Goal: Transaction & Acquisition: Purchase product/service

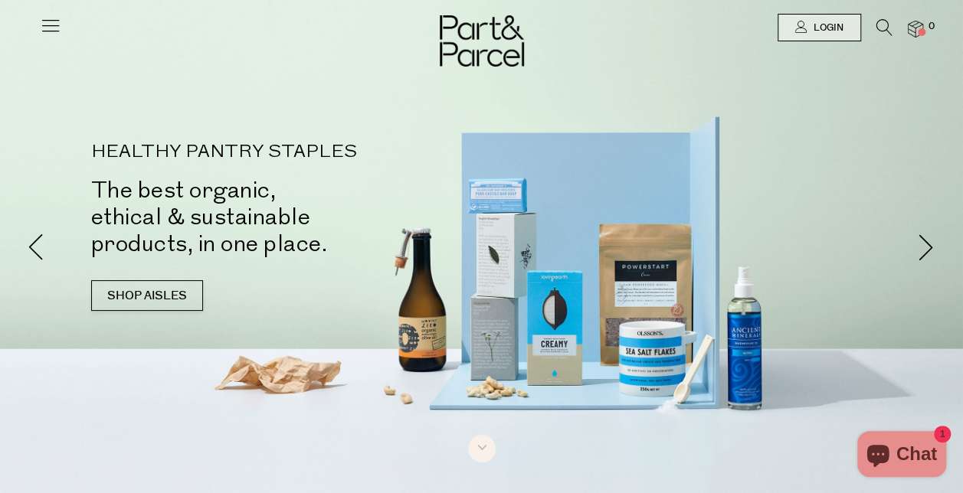
click at [49, 29] on icon at bounding box center [50, 25] width 21 height 21
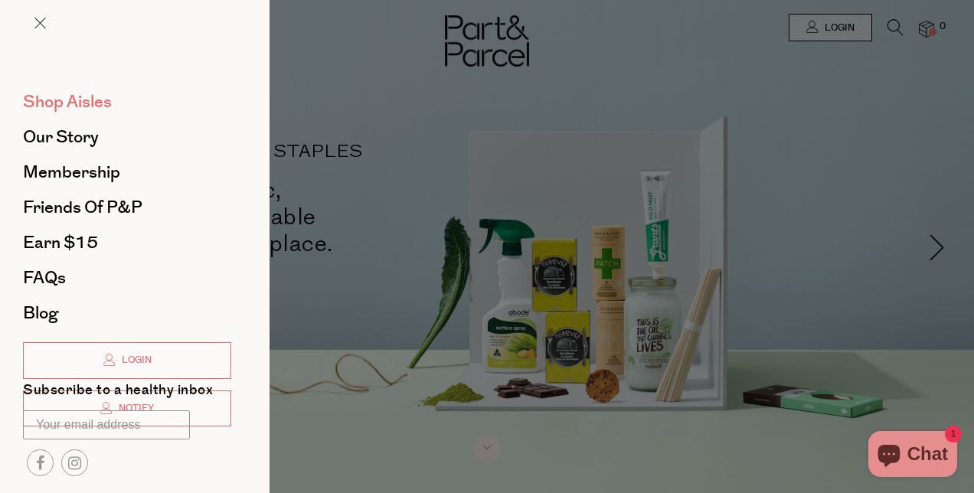
click at [82, 106] on span "Shop Aisles" at bounding box center [67, 102] width 89 height 25
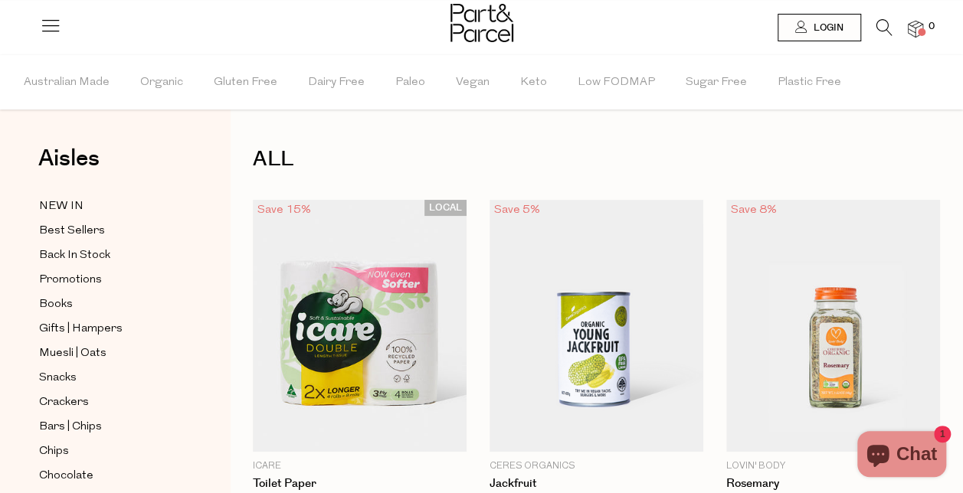
click at [887, 25] on icon at bounding box center [884, 27] width 16 height 17
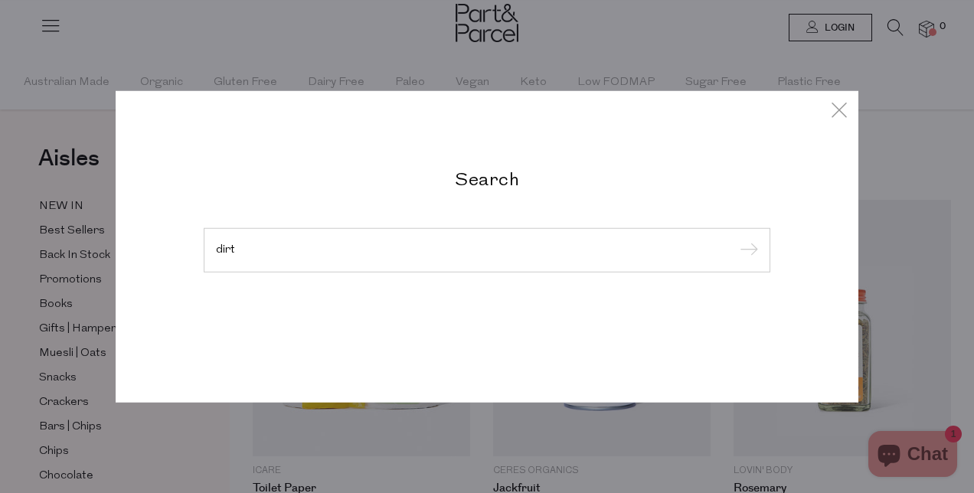
type input "dirt"
click at [735, 240] on input "submit" at bounding box center [746, 251] width 23 height 23
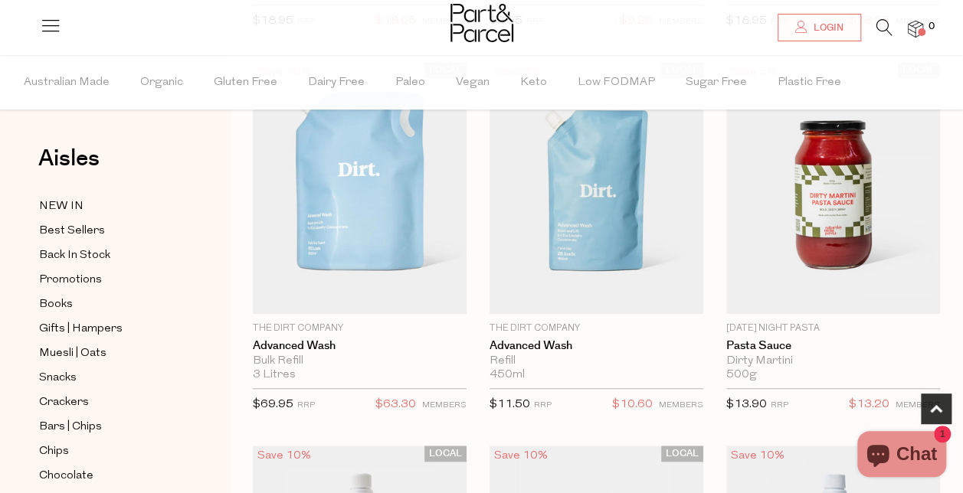
scroll to position [511, 0]
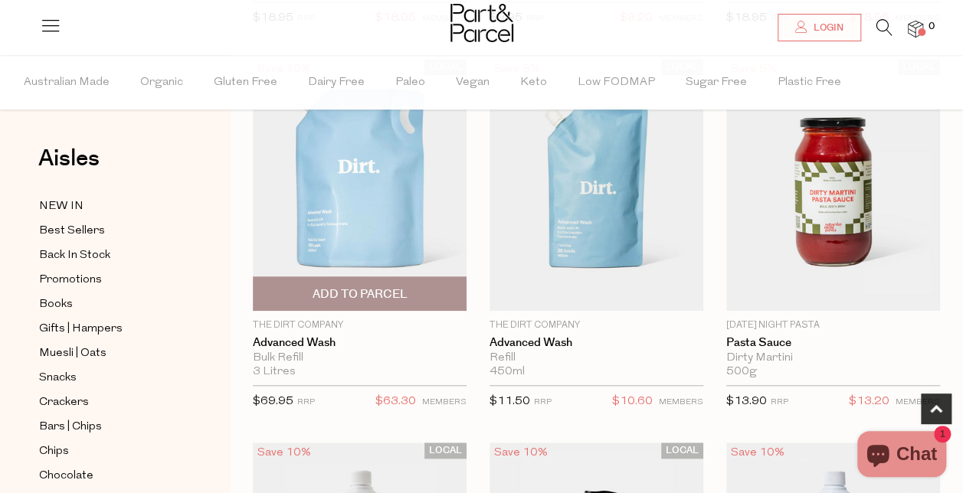
click at [345, 282] on span "Add To Parcel" at bounding box center [359, 293] width 204 height 33
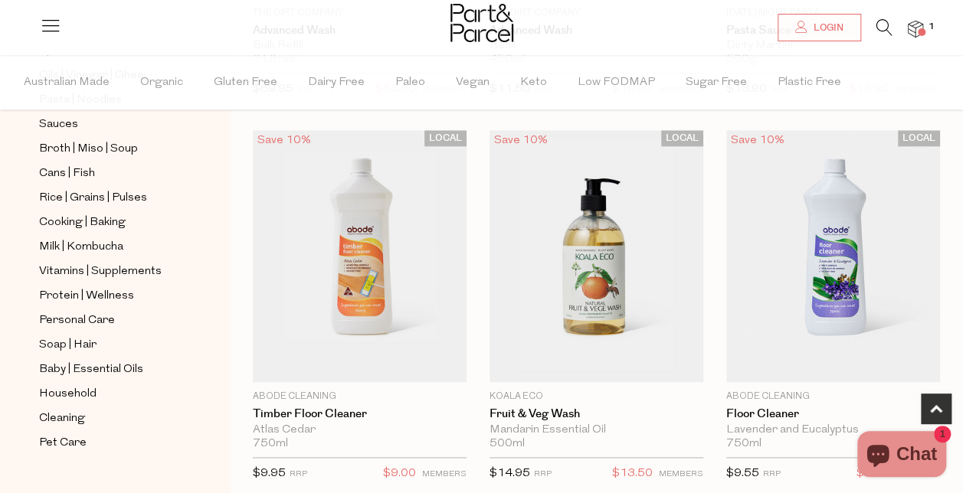
scroll to position [824, 0]
click at [57, 410] on span "Cleaning" at bounding box center [62, 419] width 46 height 18
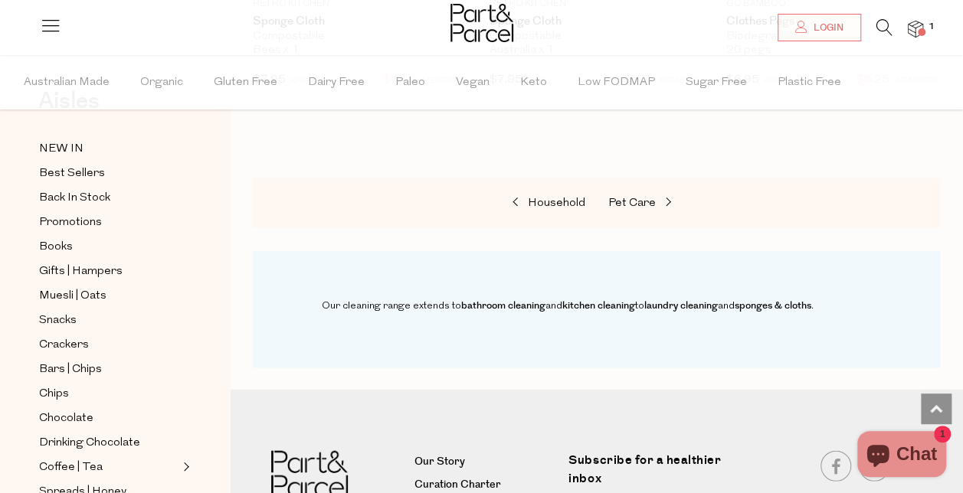
scroll to position [1646, 0]
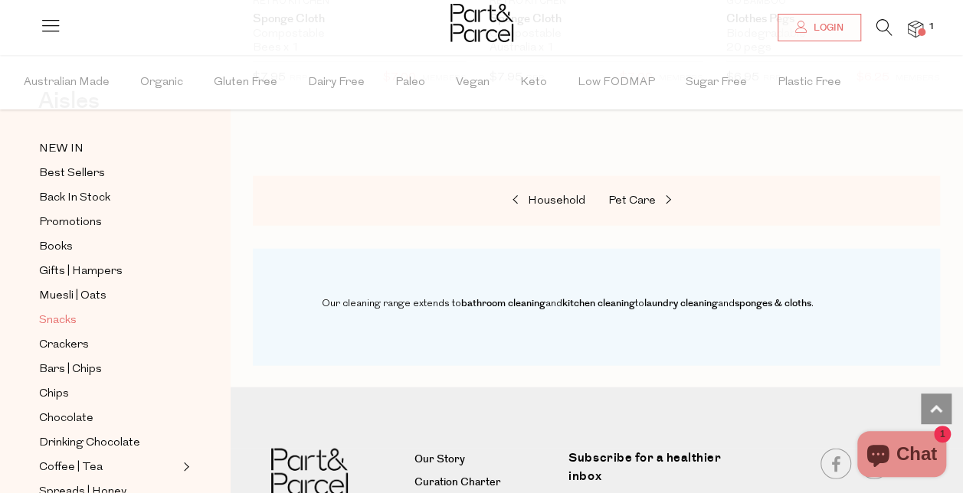
click at [70, 312] on span "Snacks" at bounding box center [58, 321] width 38 height 18
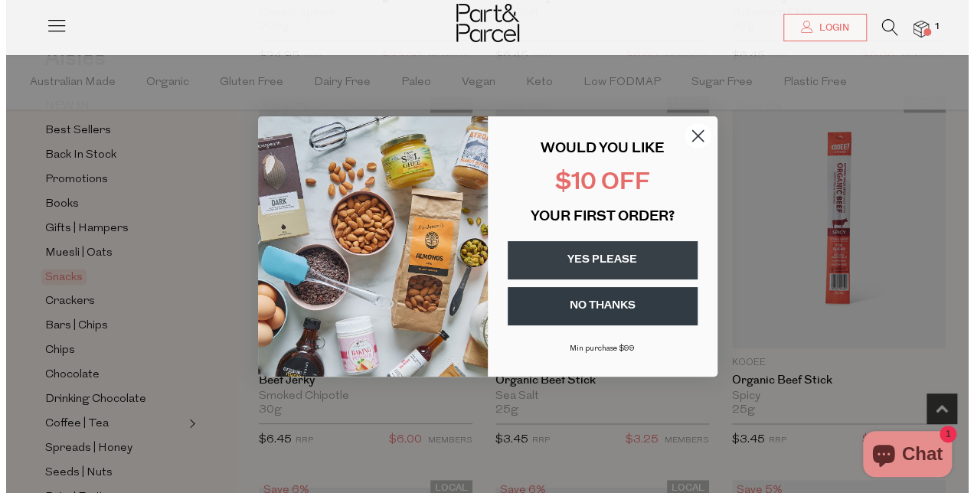
scroll to position [880, 0]
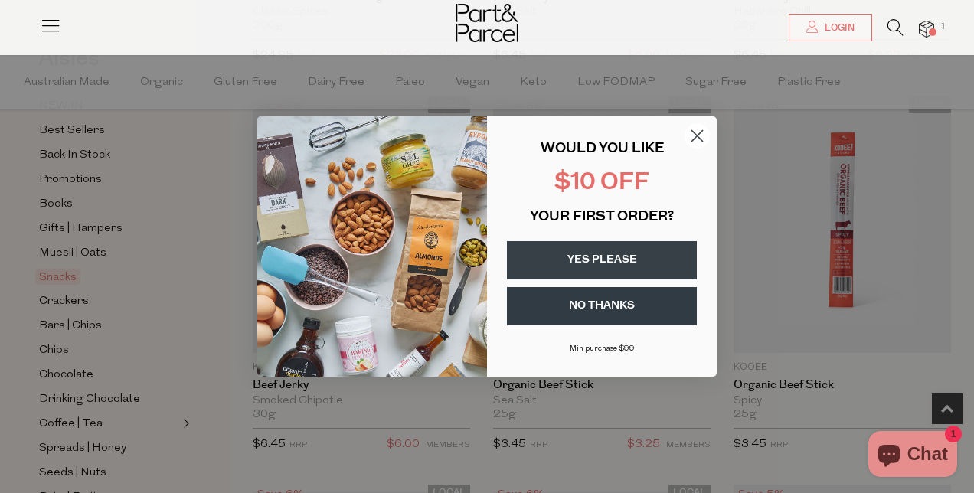
click at [701, 132] on icon "Close dialog" at bounding box center [697, 136] width 11 height 11
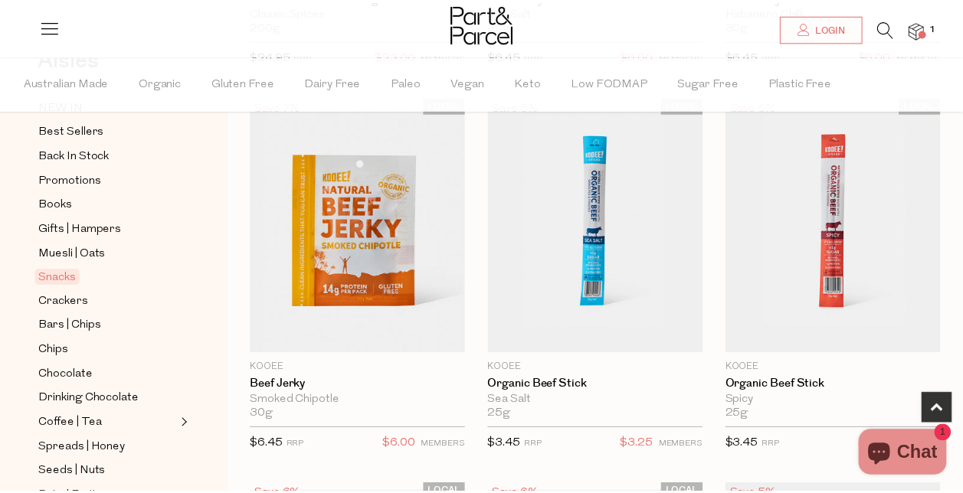
scroll to position [871, 0]
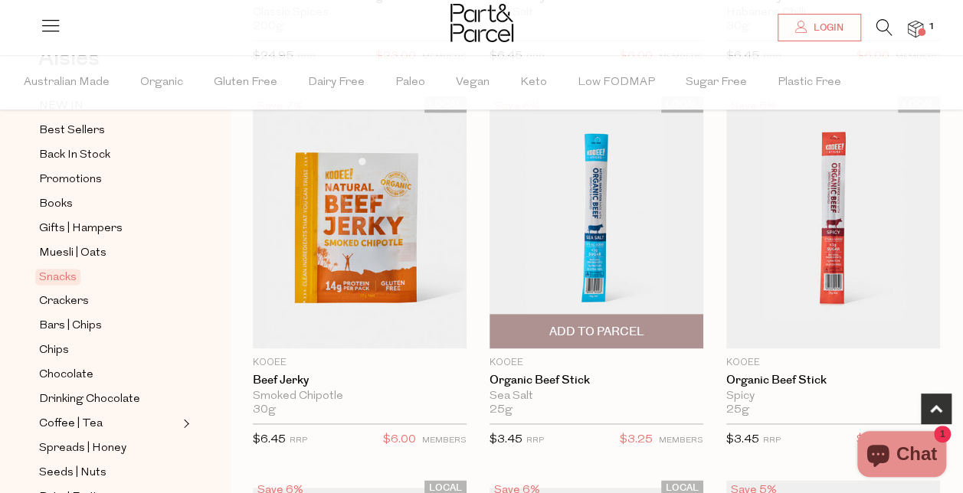
click at [634, 324] on span "Add To Parcel" at bounding box center [595, 332] width 95 height 16
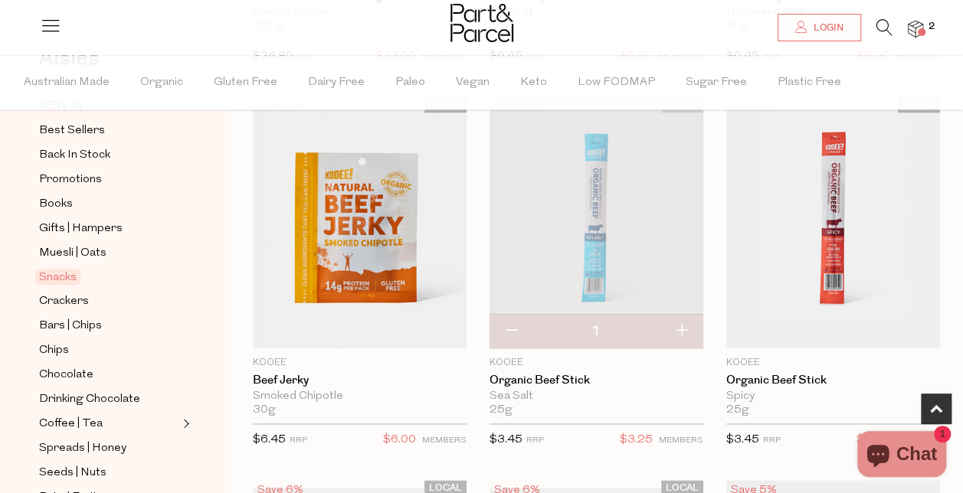
click at [679, 331] on button "button" at bounding box center [681, 332] width 44 height 34
type input "2"
click at [685, 328] on button "button" at bounding box center [681, 332] width 44 height 34
type input "3"
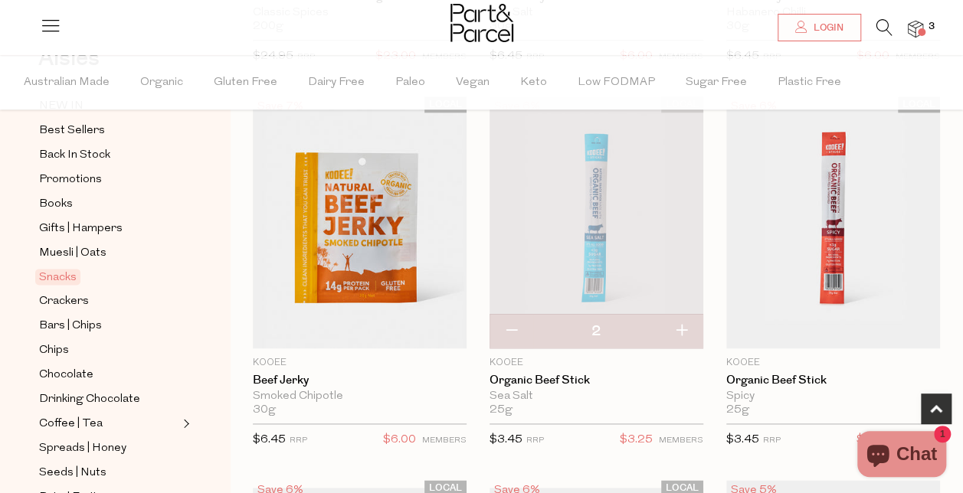
type input "3"
click at [685, 324] on button "button" at bounding box center [681, 332] width 44 height 34
type input "4"
click at [684, 323] on button "button" at bounding box center [681, 332] width 44 height 34
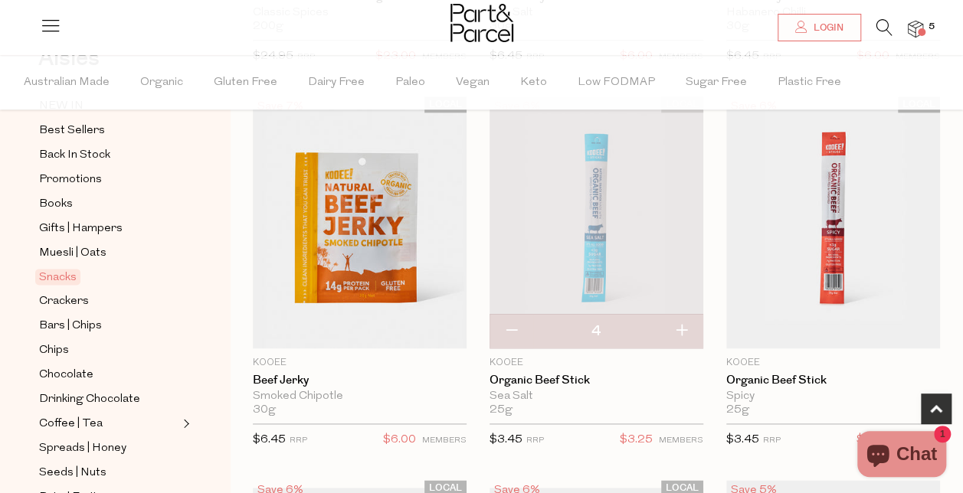
type input "5"
click at [684, 323] on button "button" at bounding box center [681, 332] width 44 height 34
type input "6"
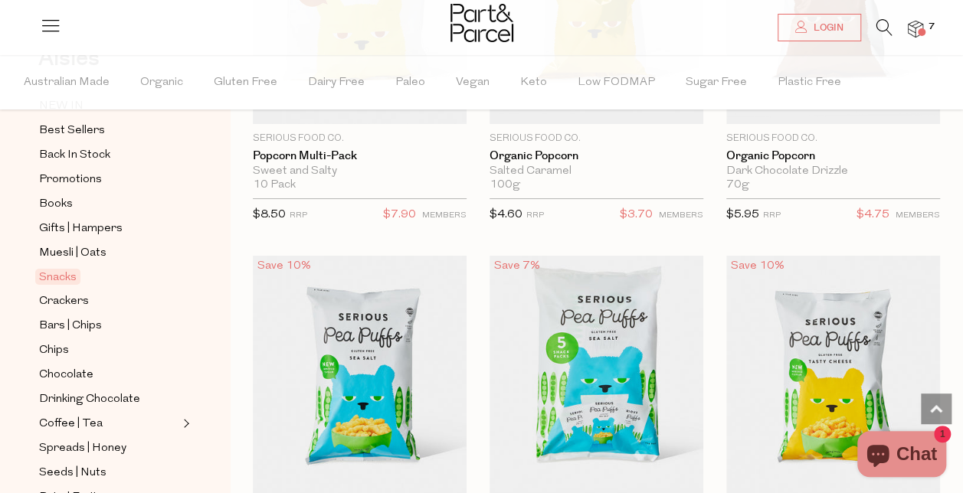
scroll to position [5830, 0]
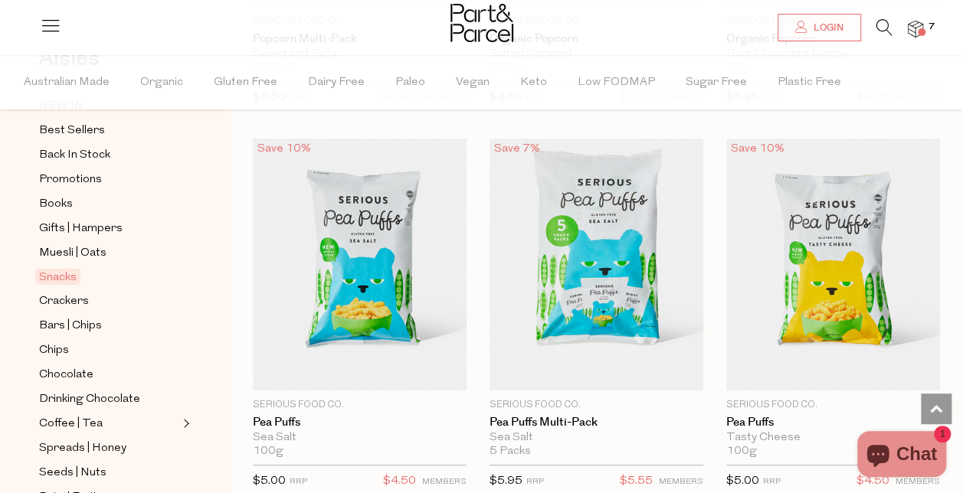
scroll to position [5847, 0]
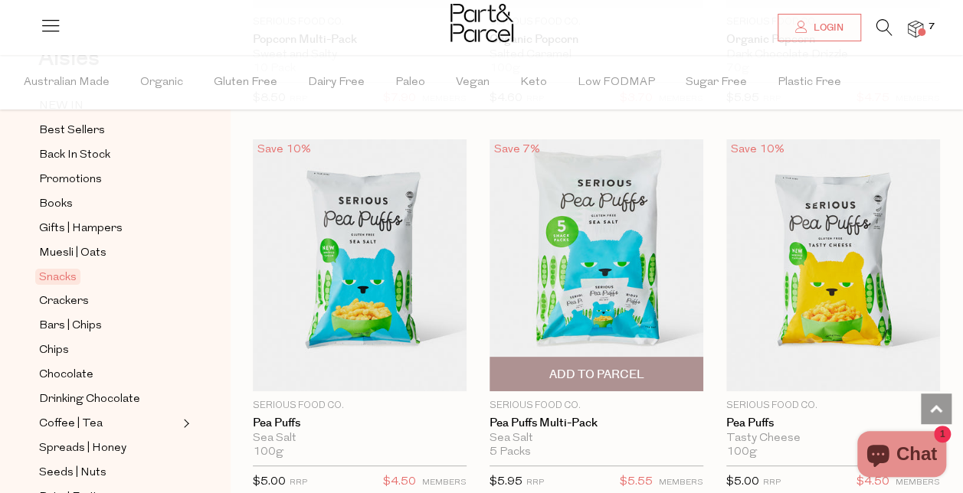
click at [646, 358] on span "Add To Parcel" at bounding box center [596, 374] width 204 height 33
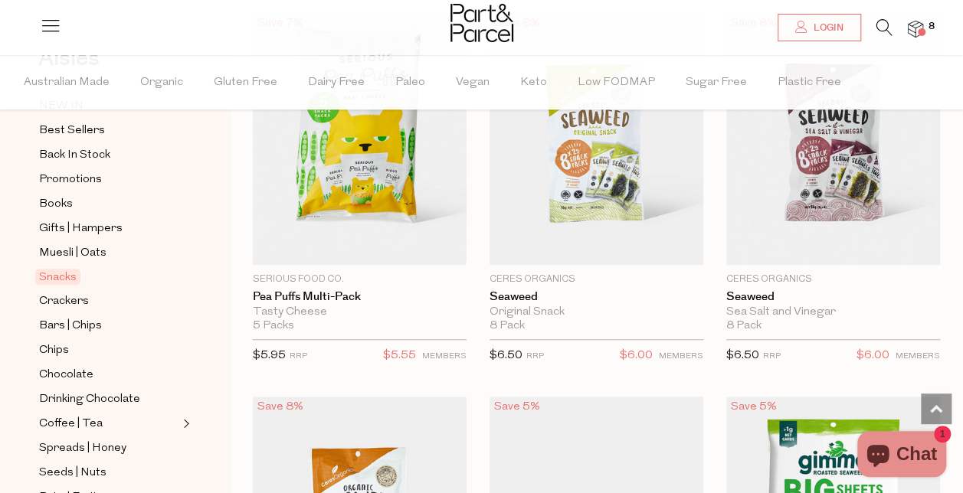
scroll to position [6360, 0]
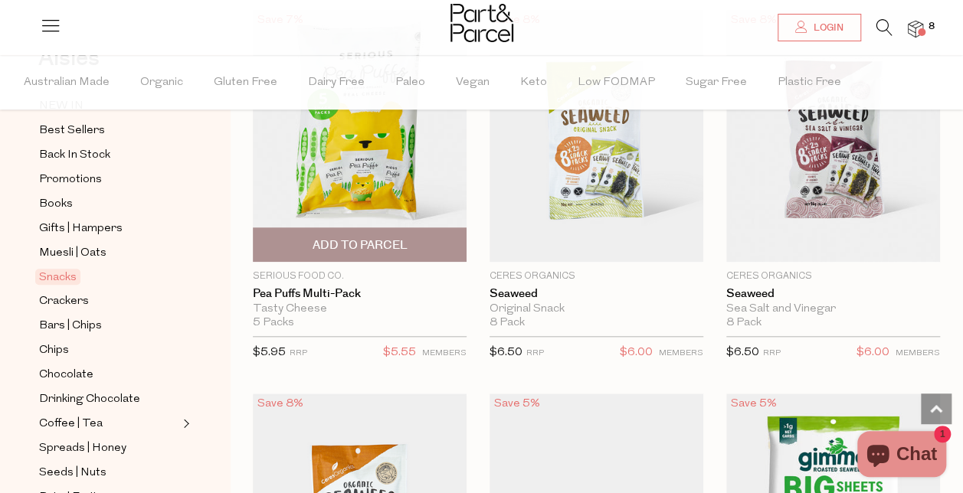
click at [429, 228] on span "Add To Parcel" at bounding box center [359, 244] width 204 height 33
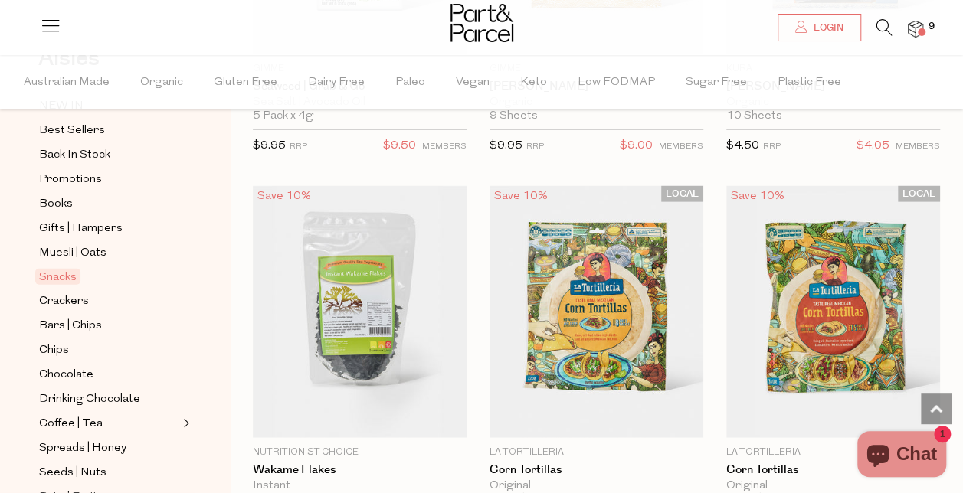
scroll to position [7336, 0]
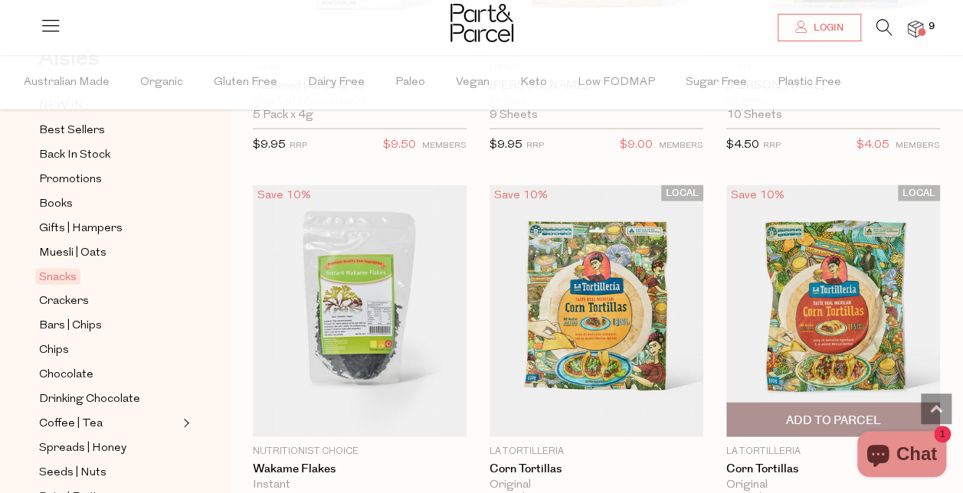
click at [871, 285] on img at bounding box center [833, 311] width 214 height 252
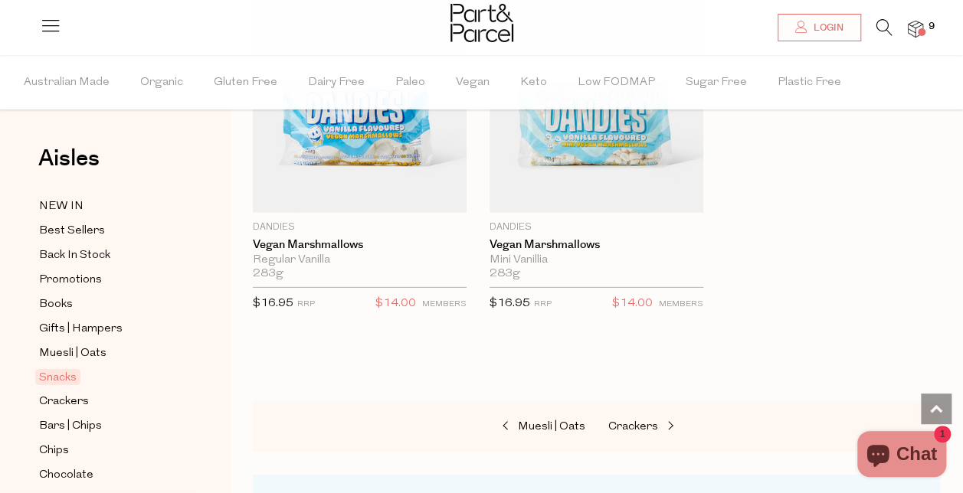
scroll to position [2159, 0]
click at [69, 419] on span "Bars | Chips" at bounding box center [70, 426] width 63 height 18
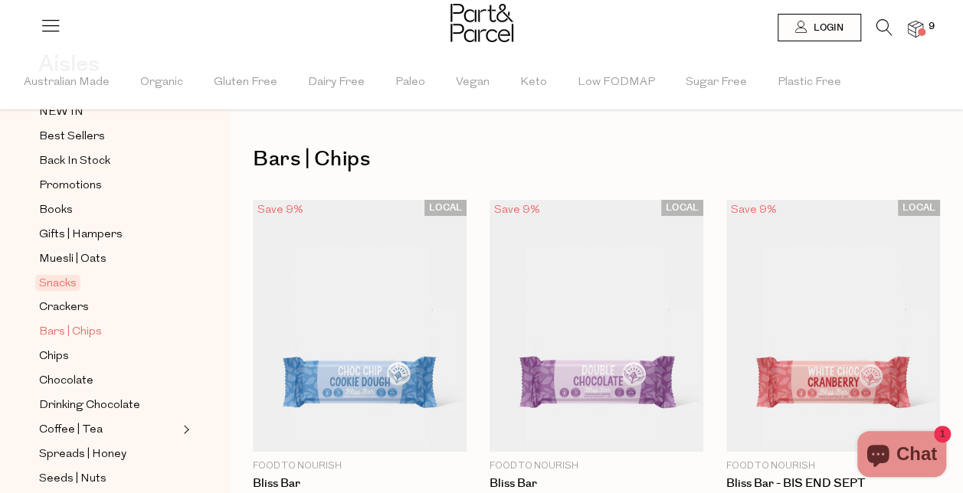
scroll to position [95, 0]
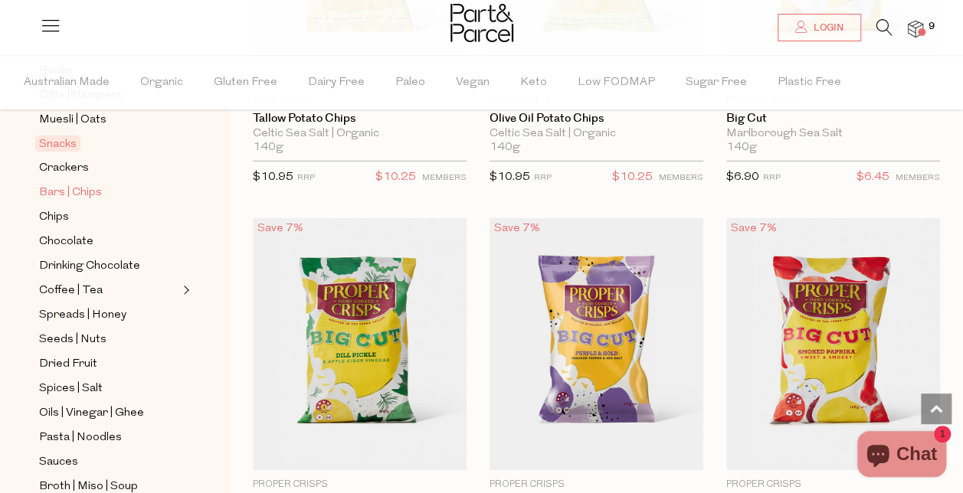
scroll to position [240, 0]
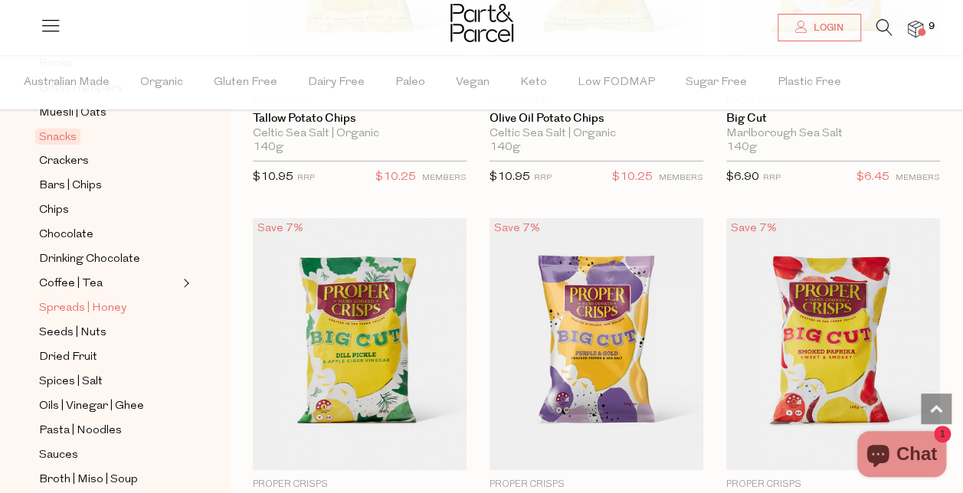
click at [100, 299] on span "Spreads | Honey" at bounding box center [82, 308] width 87 height 18
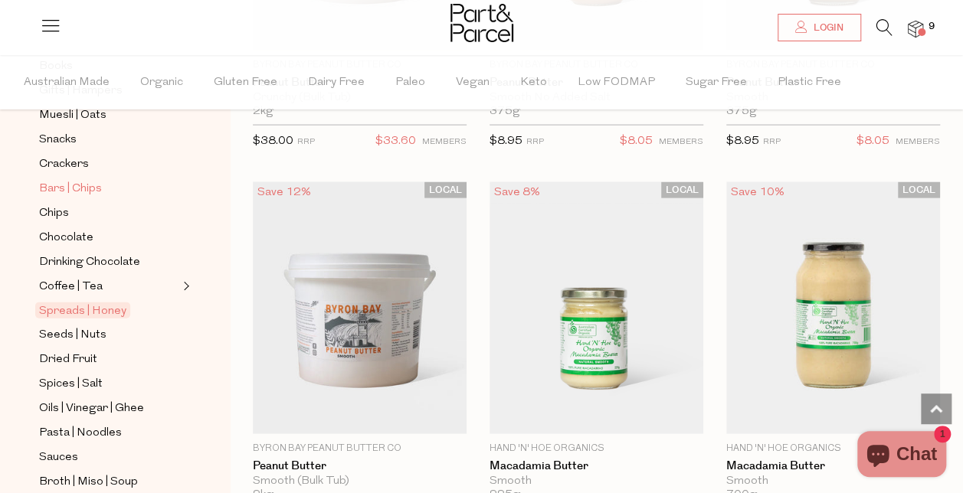
scroll to position [239, 0]
click at [68, 325] on span "Seeds | Nuts" at bounding box center [72, 334] width 67 height 18
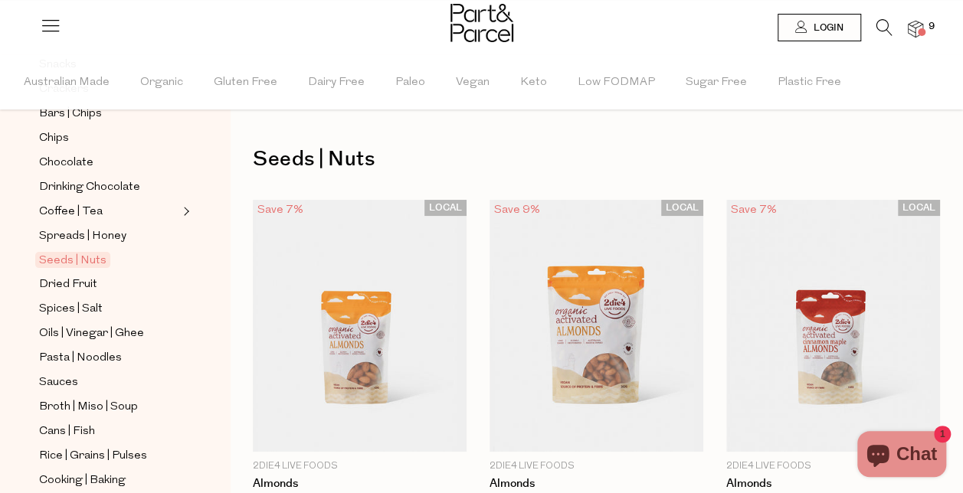
scroll to position [314, 0]
click at [83, 275] on span "Dried Fruit" at bounding box center [68, 284] width 58 height 18
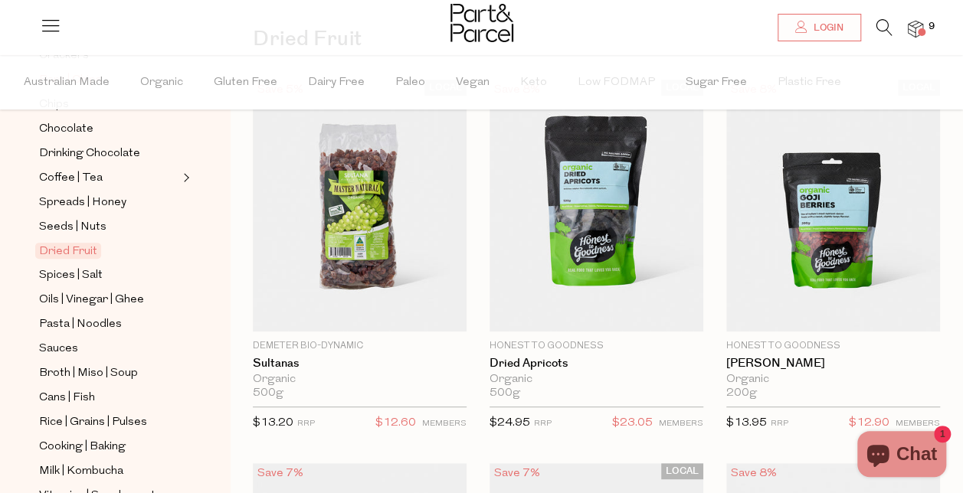
scroll to position [348, 0]
click at [74, 266] on span "Spices | Salt" at bounding box center [71, 275] width 64 height 18
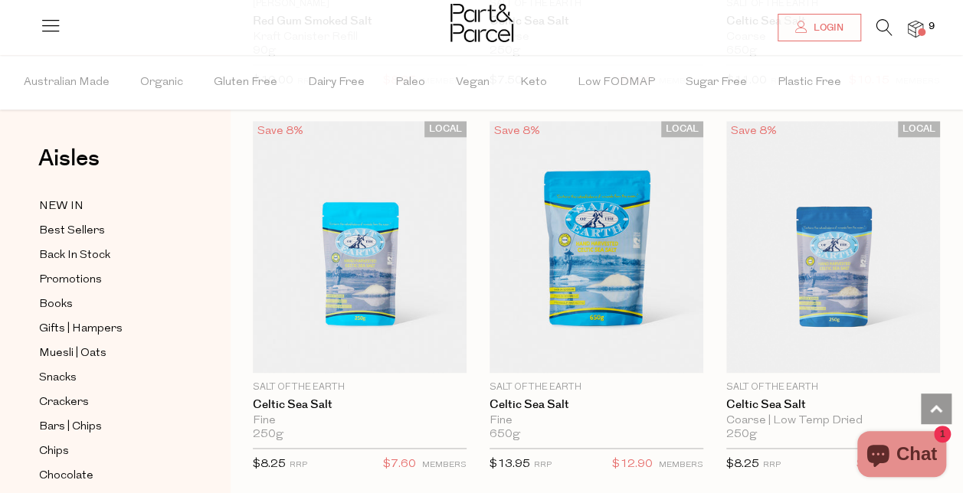
scroll to position [881, 0]
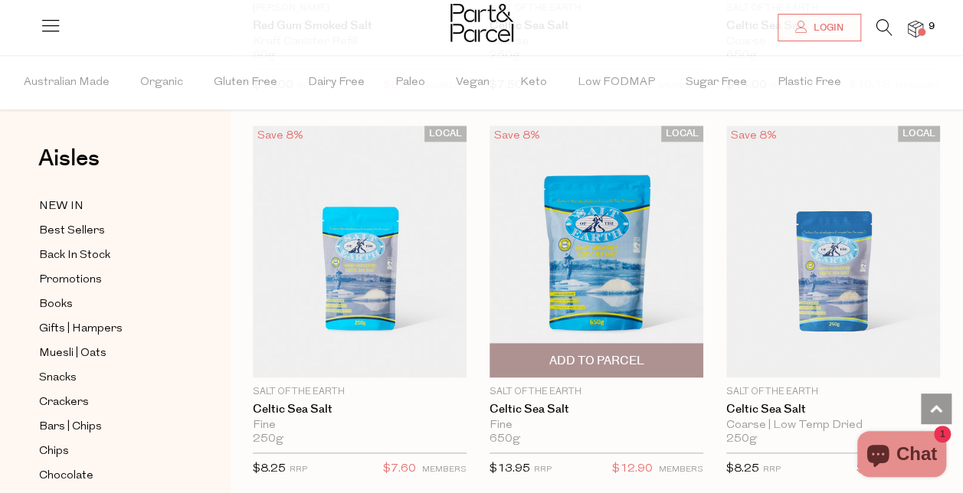
click at [600, 353] on span "Add To Parcel" at bounding box center [595, 361] width 95 height 16
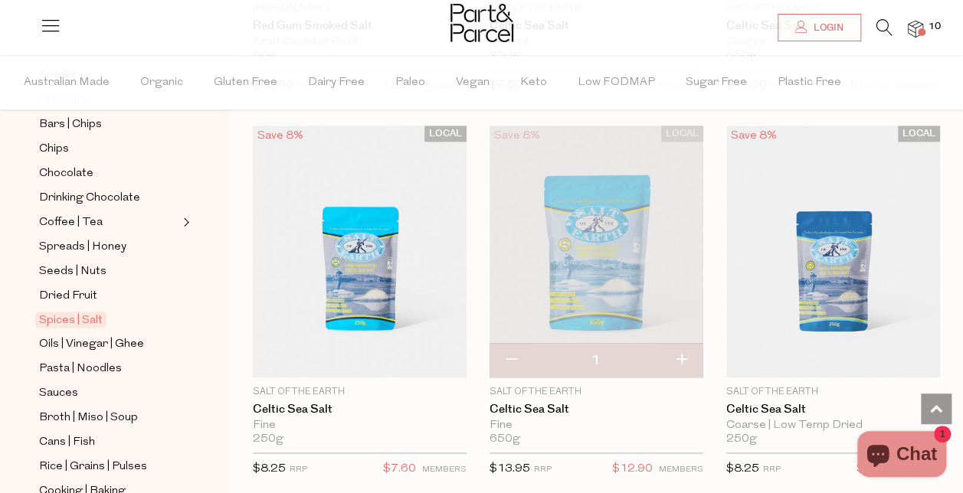
scroll to position [303, 0]
click at [117, 335] on span "Oils | Vinegar | Ghee" at bounding box center [91, 344] width 105 height 18
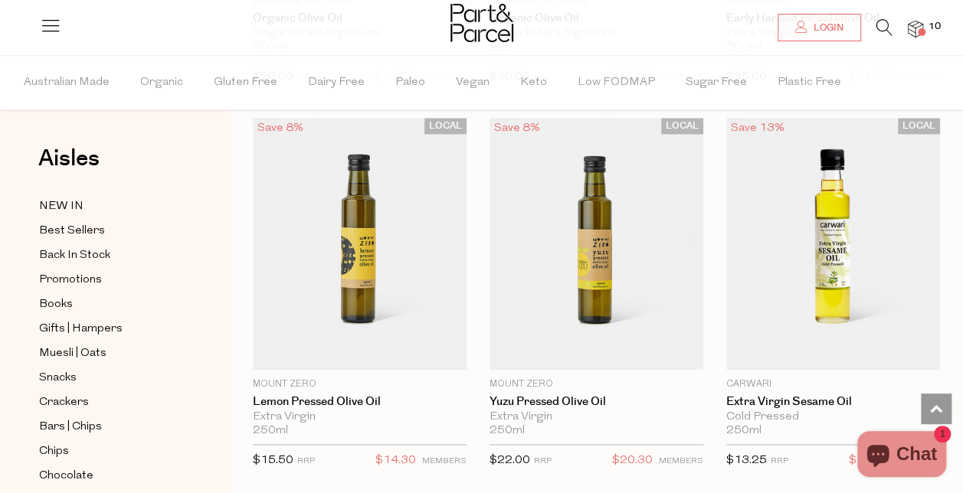
scroll to position [878, 0]
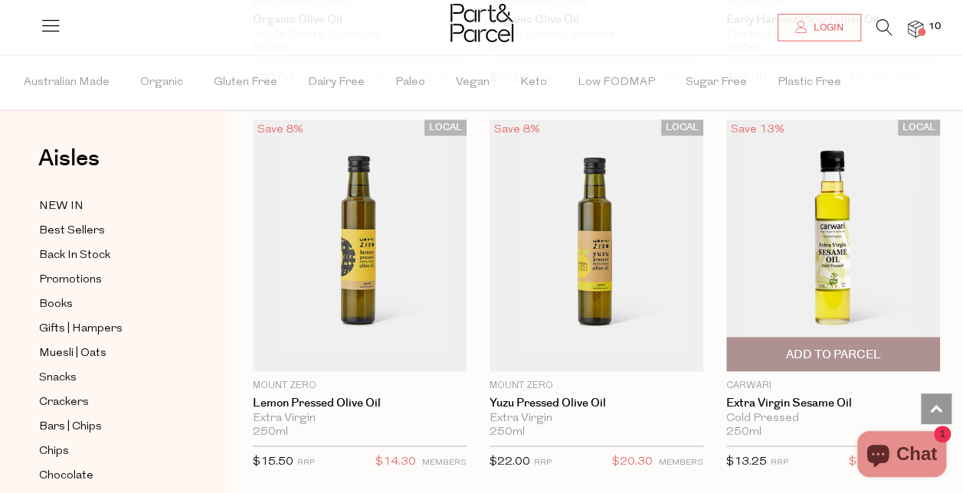
click at [836, 351] on span "Add To Parcel" at bounding box center [832, 355] width 95 height 16
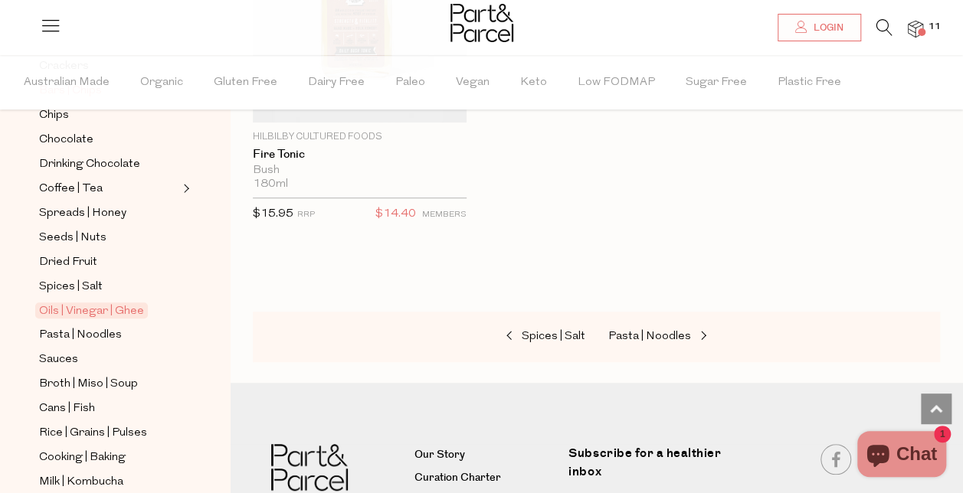
scroll to position [338, 0]
click at [87, 325] on span "Pasta | Noodles" at bounding box center [80, 334] width 83 height 18
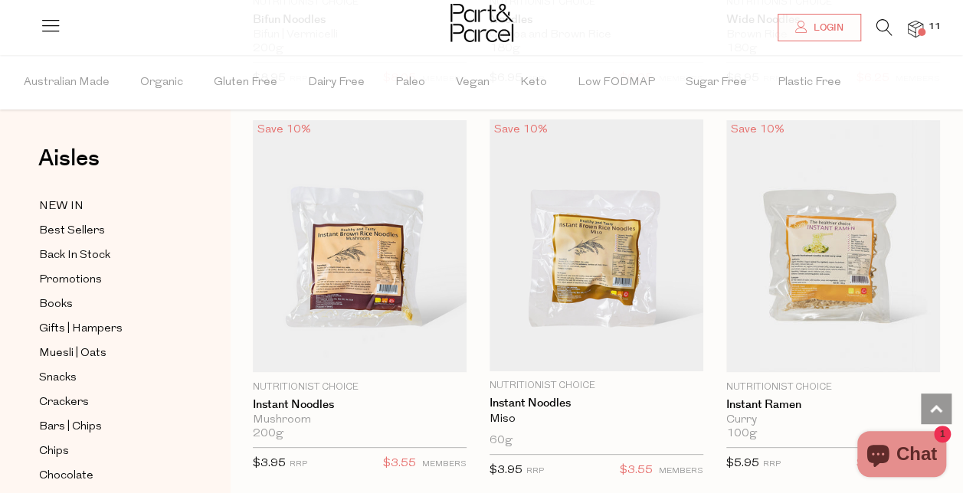
scroll to position [5854, 0]
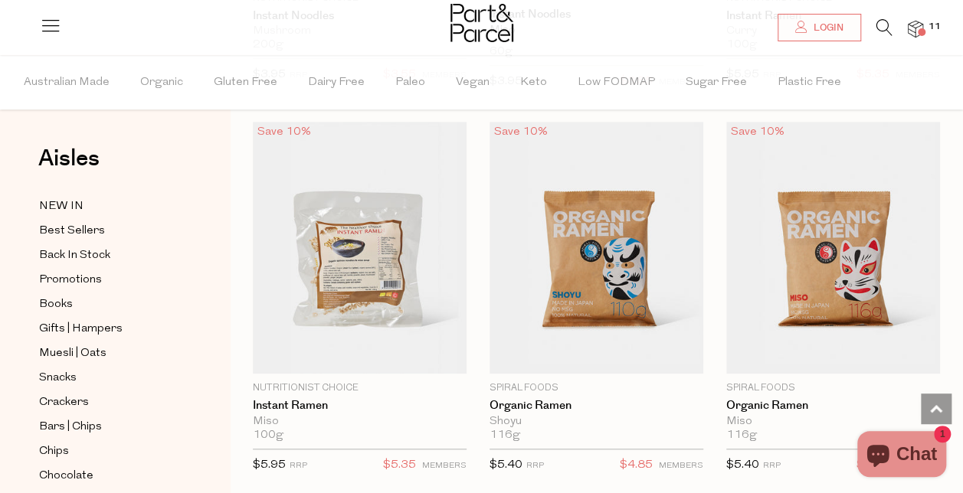
scroll to position [6249, 0]
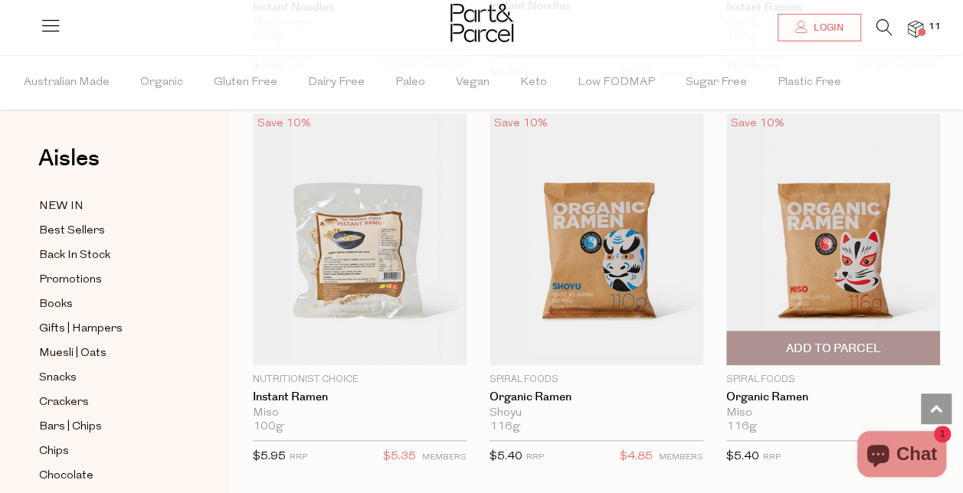
click at [812, 205] on img at bounding box center [833, 239] width 214 height 252
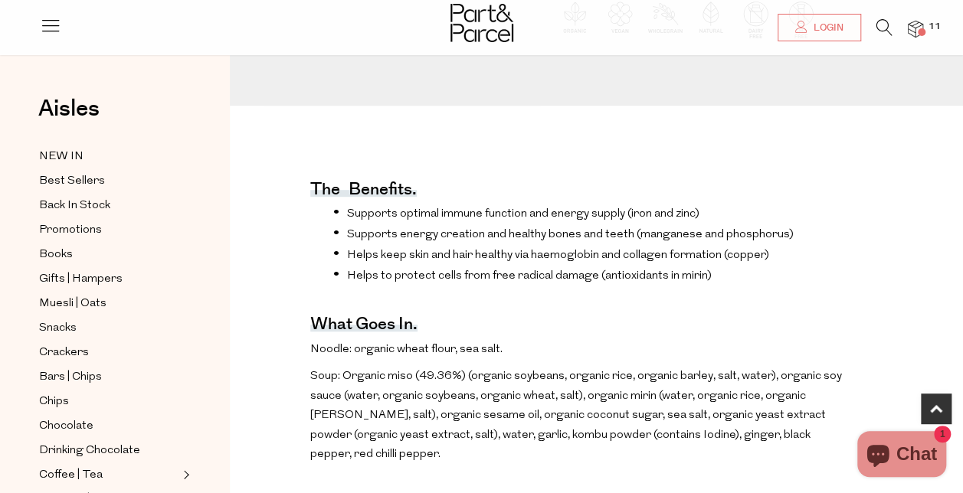
scroll to position [433, 0]
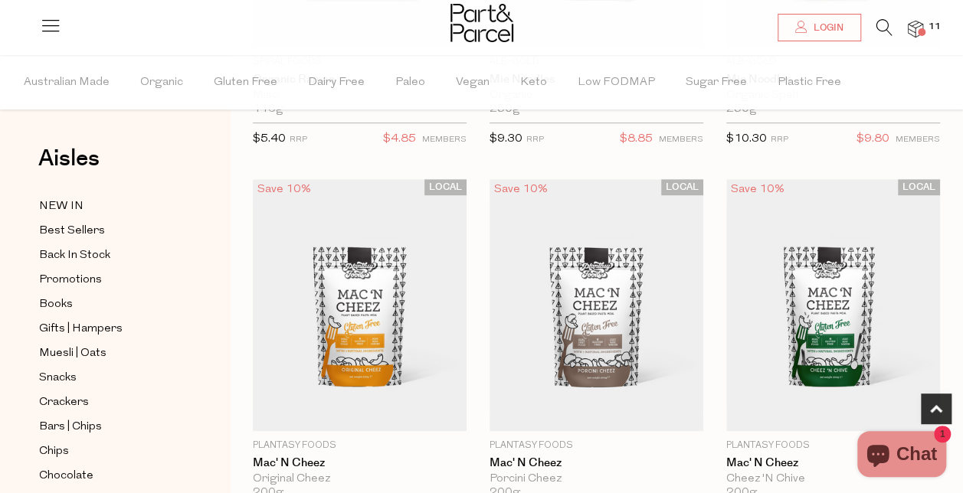
scroll to position [404, 0]
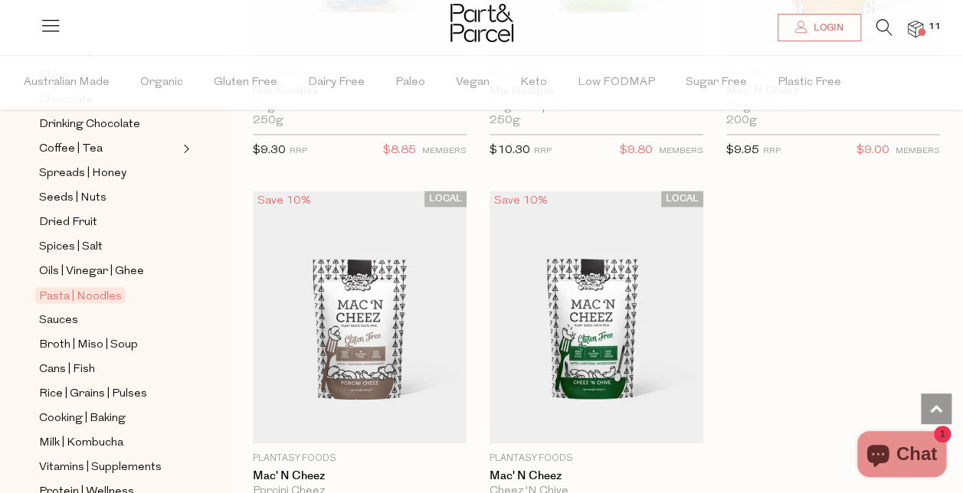
scroll to position [377, 0]
click at [64, 310] on span "Sauces" at bounding box center [58, 319] width 39 height 18
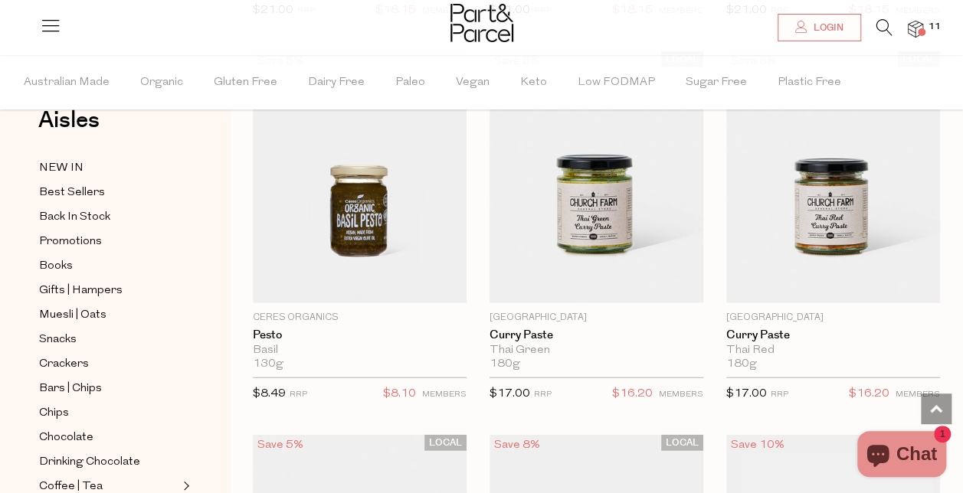
scroll to position [1690, 0]
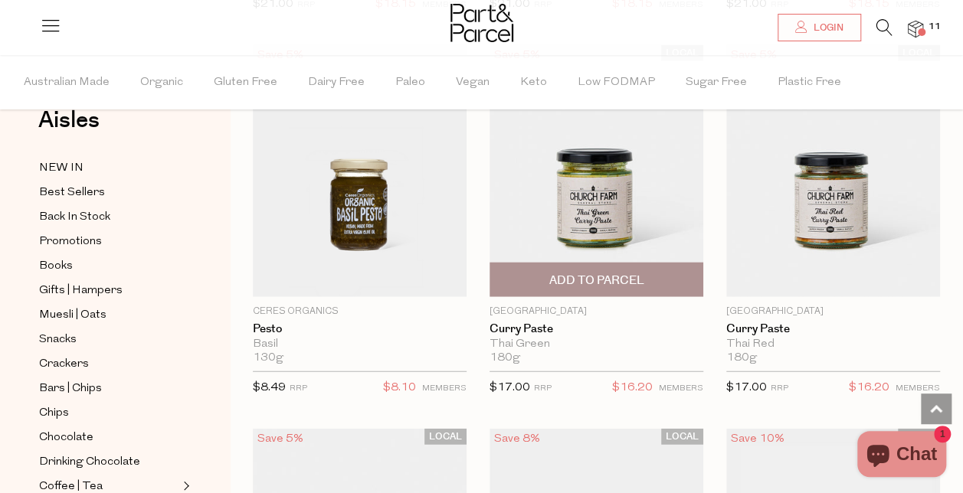
click at [620, 273] on span "Add To Parcel" at bounding box center [595, 281] width 95 height 16
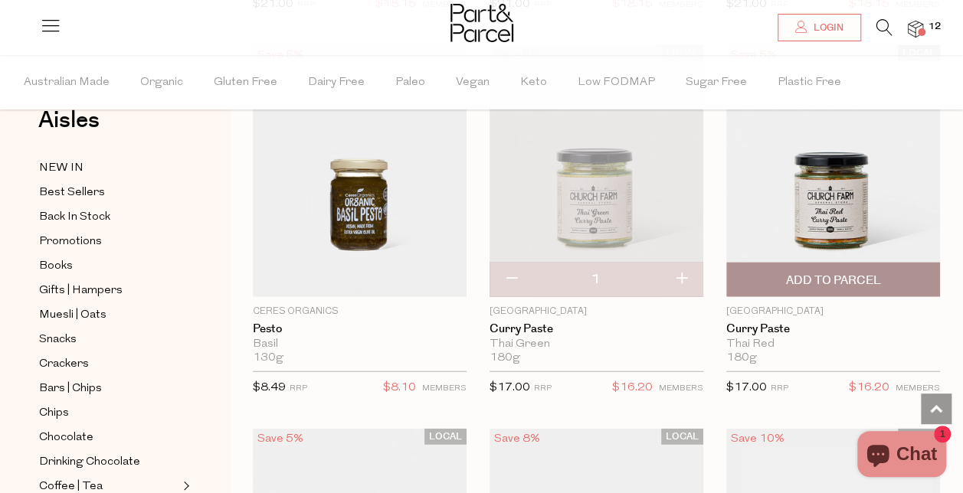
click at [804, 263] on span "Add To Parcel" at bounding box center [833, 279] width 204 height 33
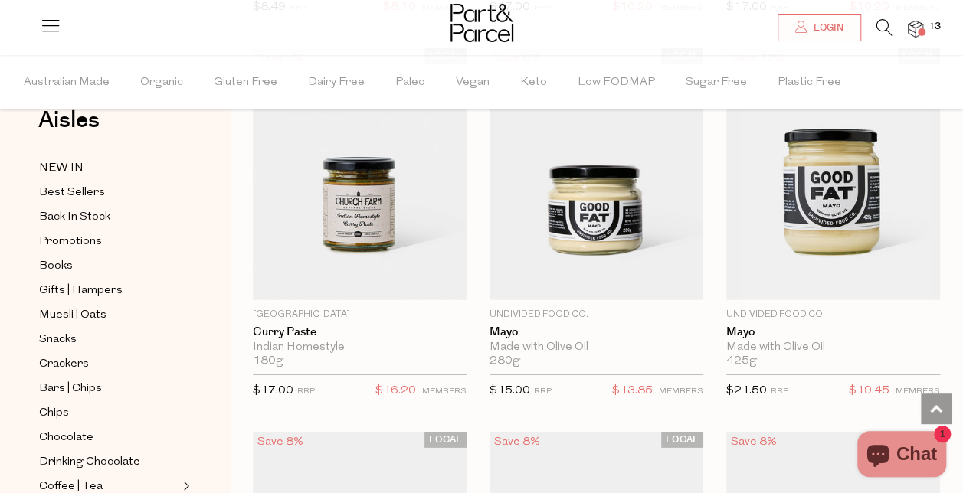
scroll to position [2071, 0]
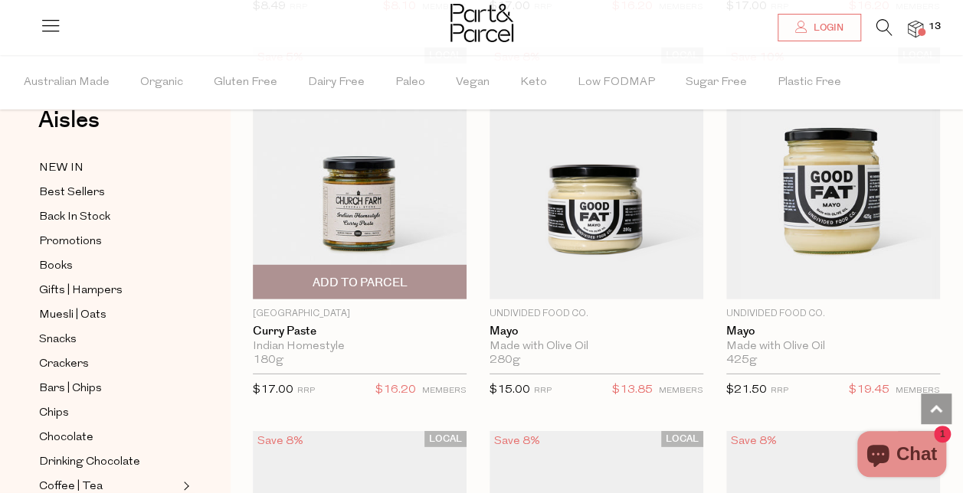
click at [364, 266] on span "Add To Parcel" at bounding box center [359, 282] width 204 height 33
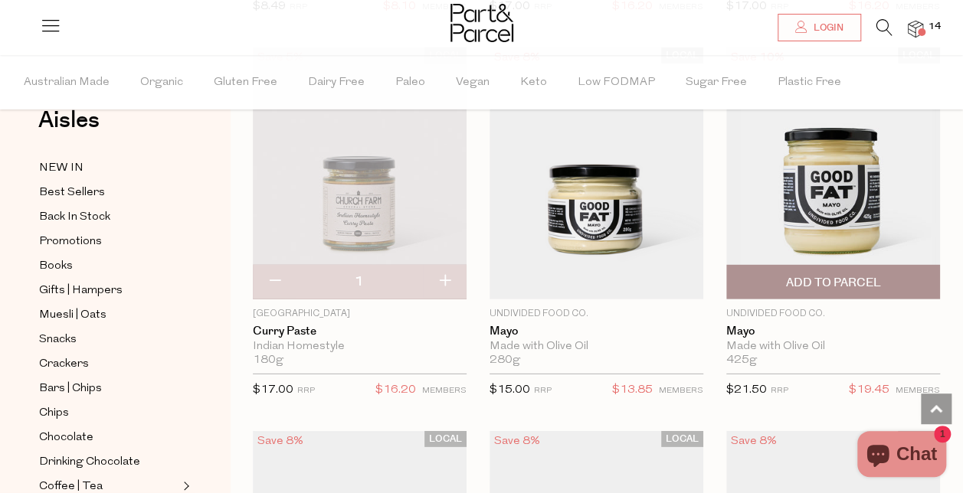
click at [826, 278] on span "Add To Parcel" at bounding box center [832, 283] width 95 height 16
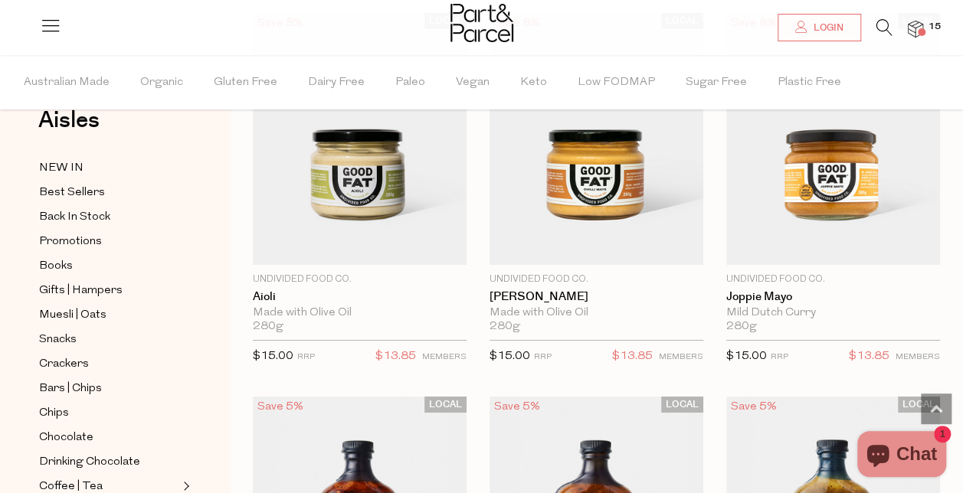
scroll to position [2491, 0]
